Goal: Check status: Check status

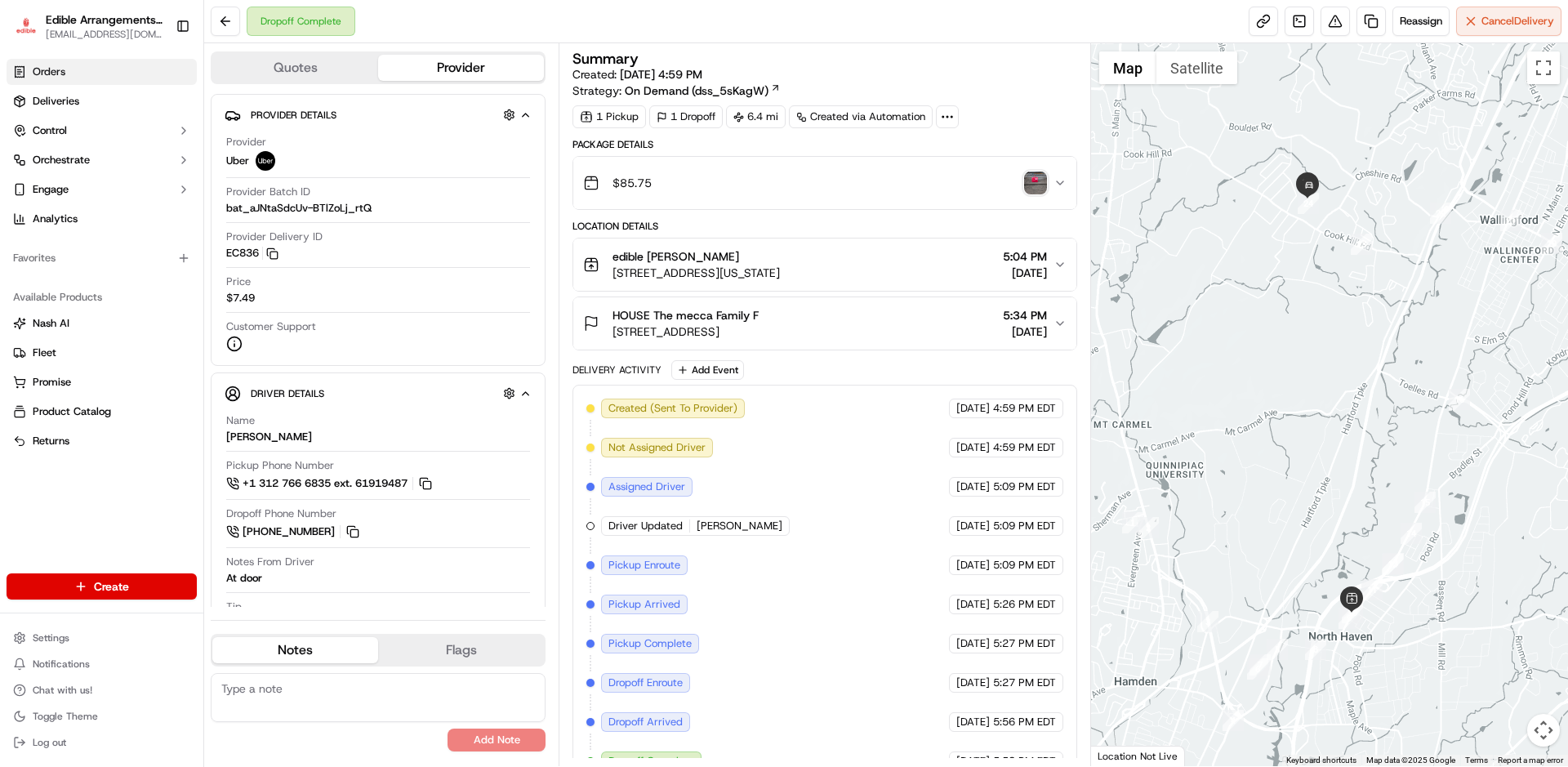
click at [61, 66] on span "Orders" at bounding box center [49, 71] width 33 height 14
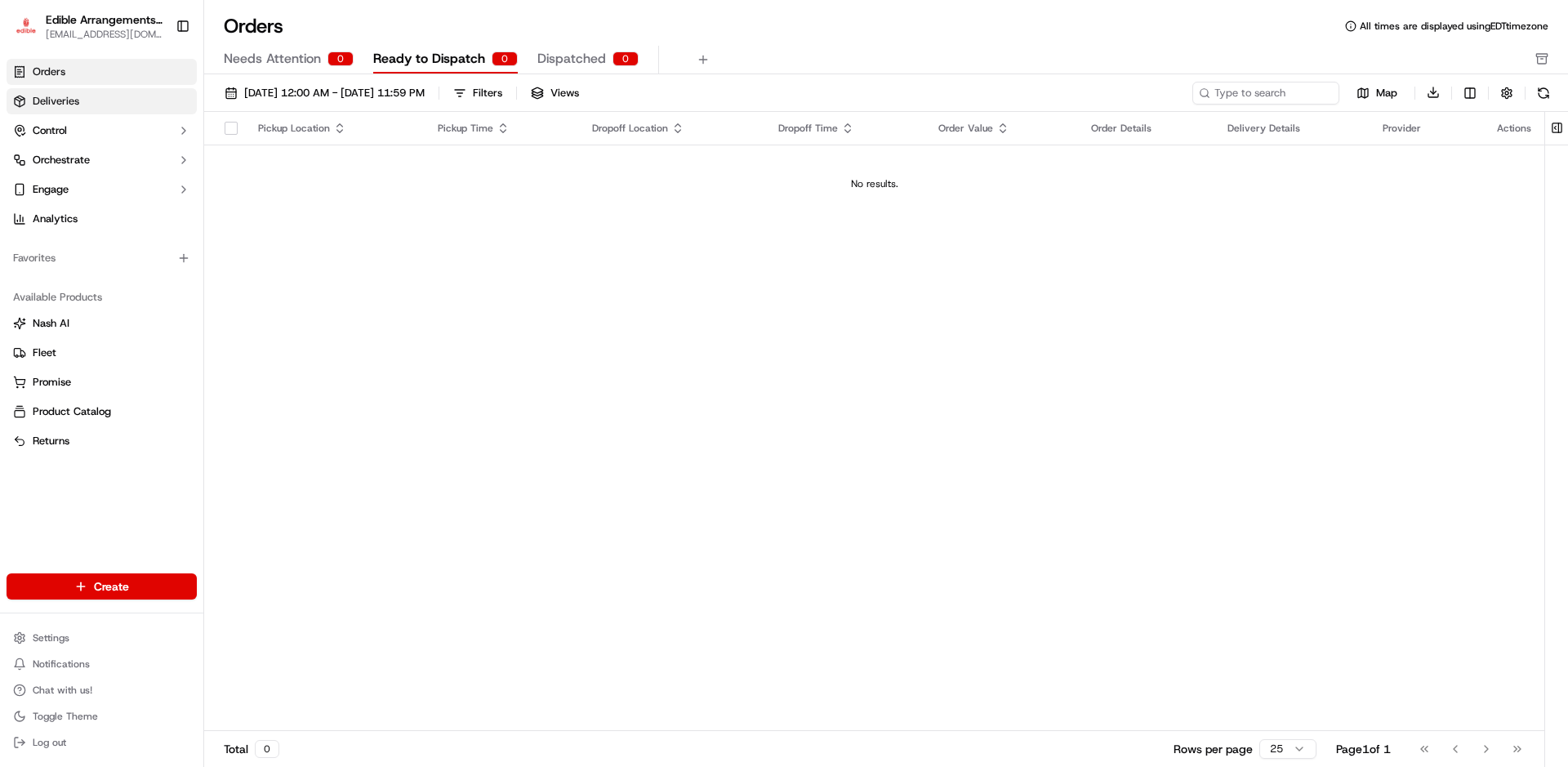
click at [80, 109] on link "Deliveries" at bounding box center [102, 101] width 191 height 26
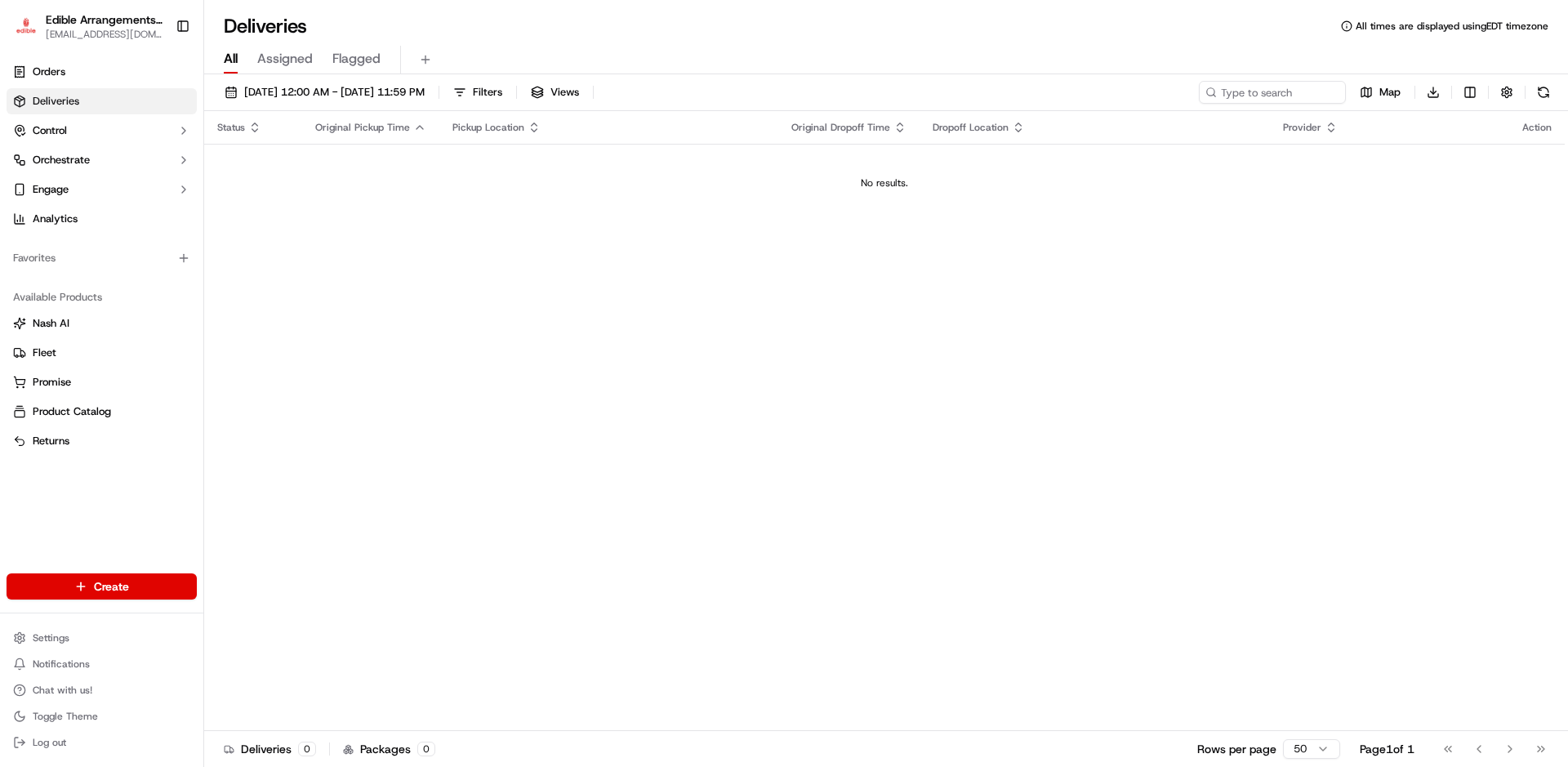
click at [292, 60] on span "Assigned" at bounding box center [285, 59] width 56 height 19
